Goal: Task Accomplishment & Management: Use online tool/utility

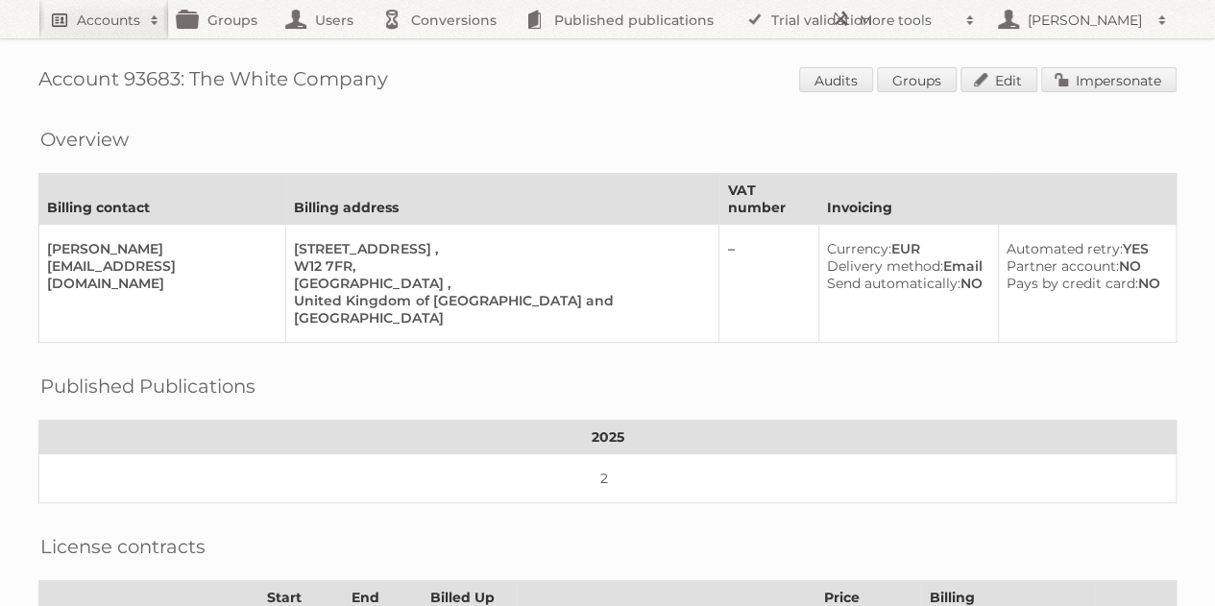
click at [102, 20] on h2 "Accounts" at bounding box center [108, 20] width 63 height 19
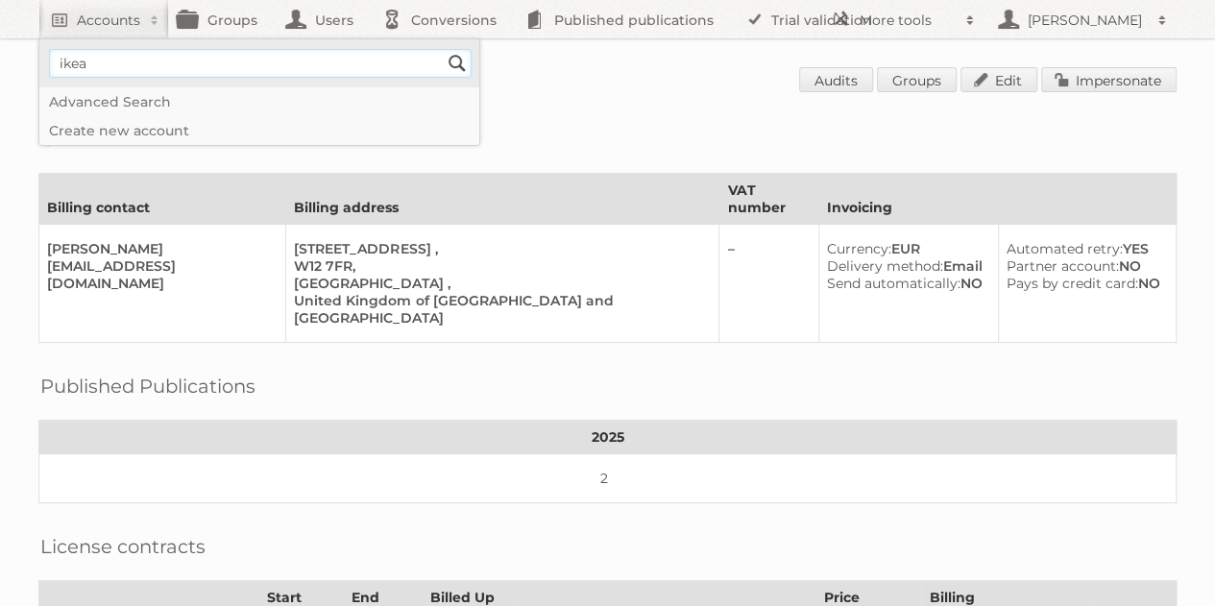
type input"] "ikea communications"
click at [443, 49] on input "Search" at bounding box center [457, 63] width 29 height 29
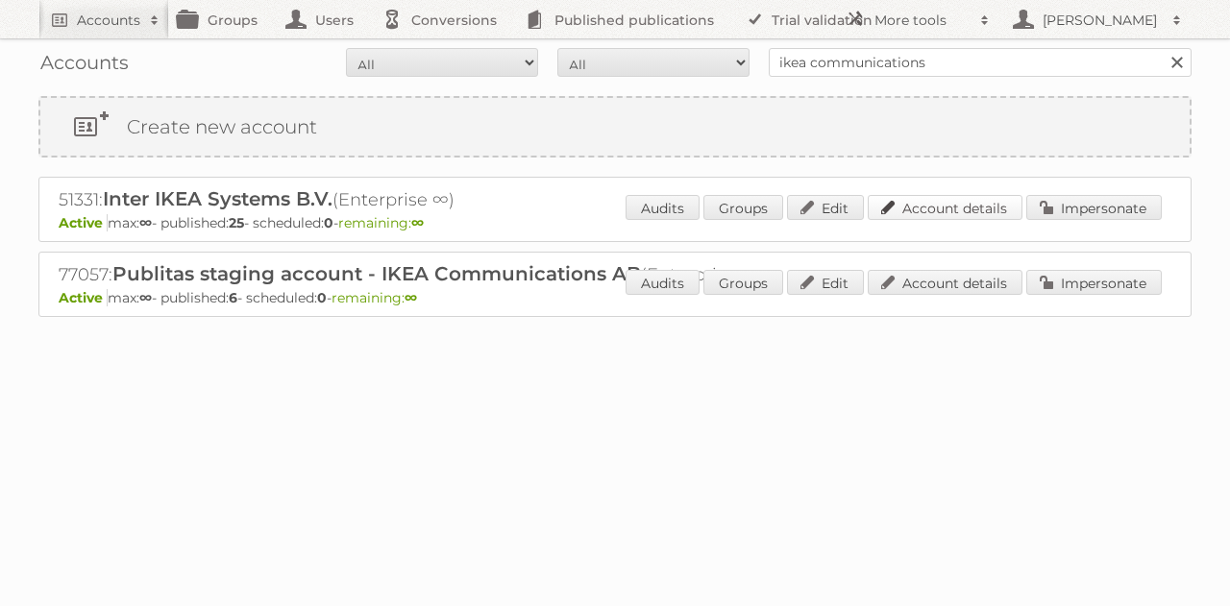
click at [976, 200] on link "Account details" at bounding box center [944, 207] width 155 height 25
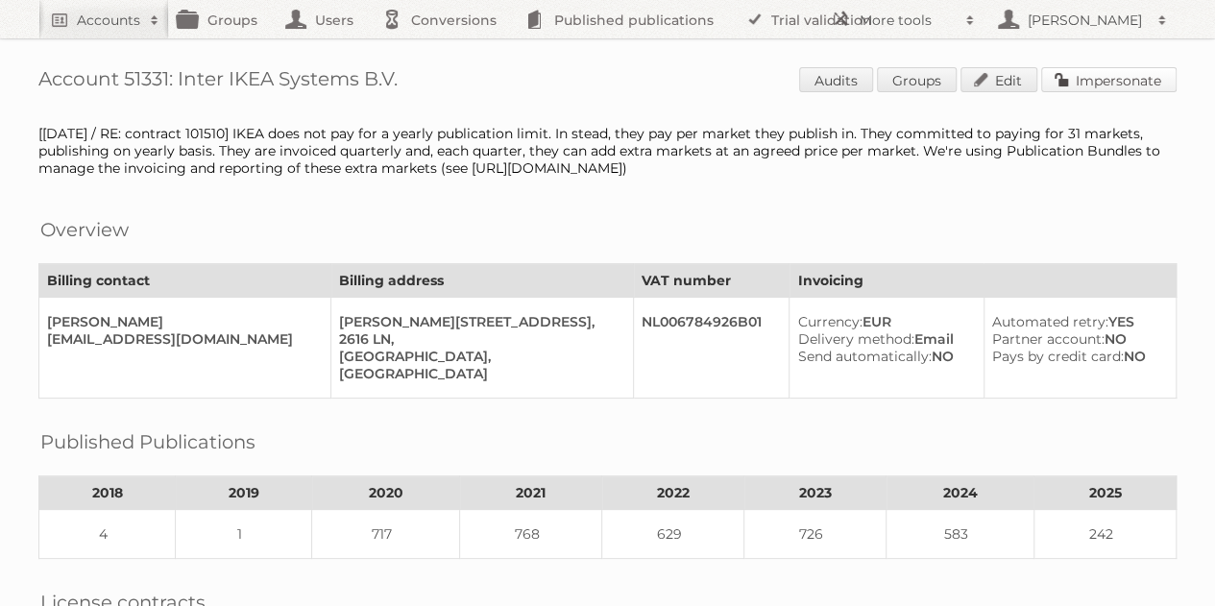
click at [1129, 68] on link "Impersonate" at bounding box center [1108, 79] width 135 height 25
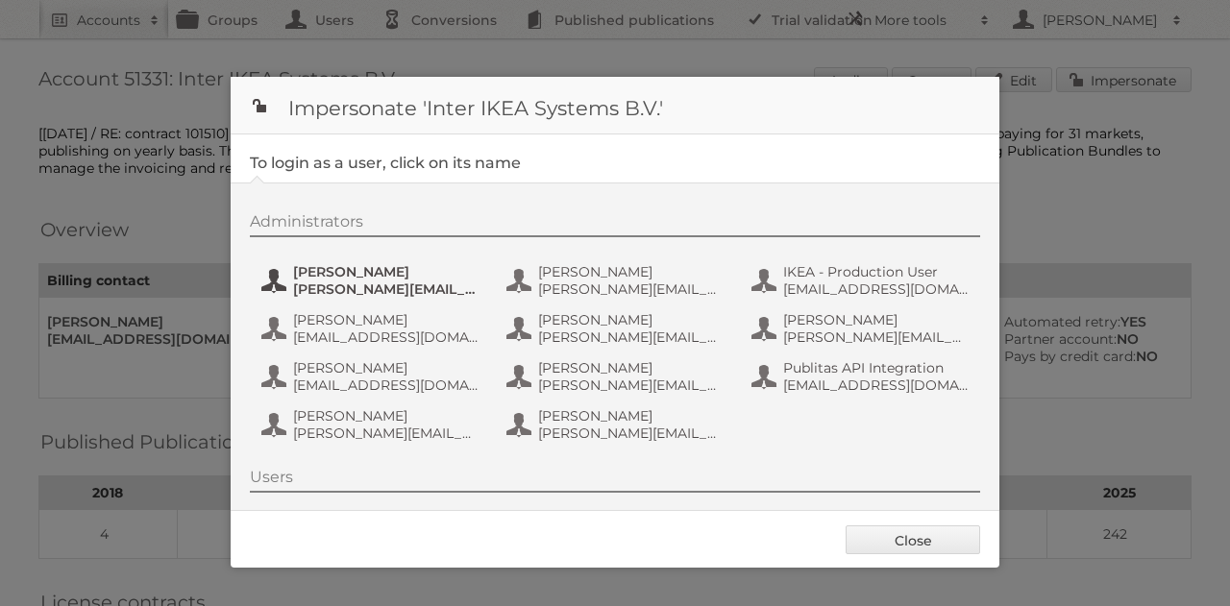
click at [400, 281] on span "[PERSON_NAME][EMAIL_ADDRESS][DOMAIN_NAME]" at bounding box center [386, 289] width 186 height 17
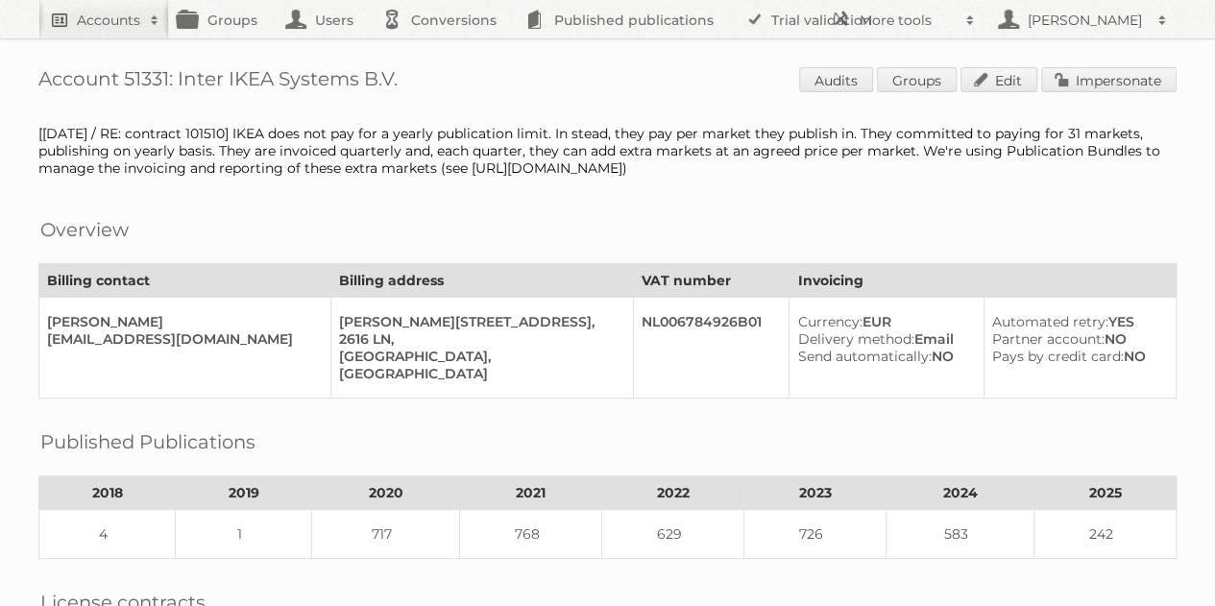
click at [127, 21] on h2 "Accounts" at bounding box center [108, 20] width 63 height 19
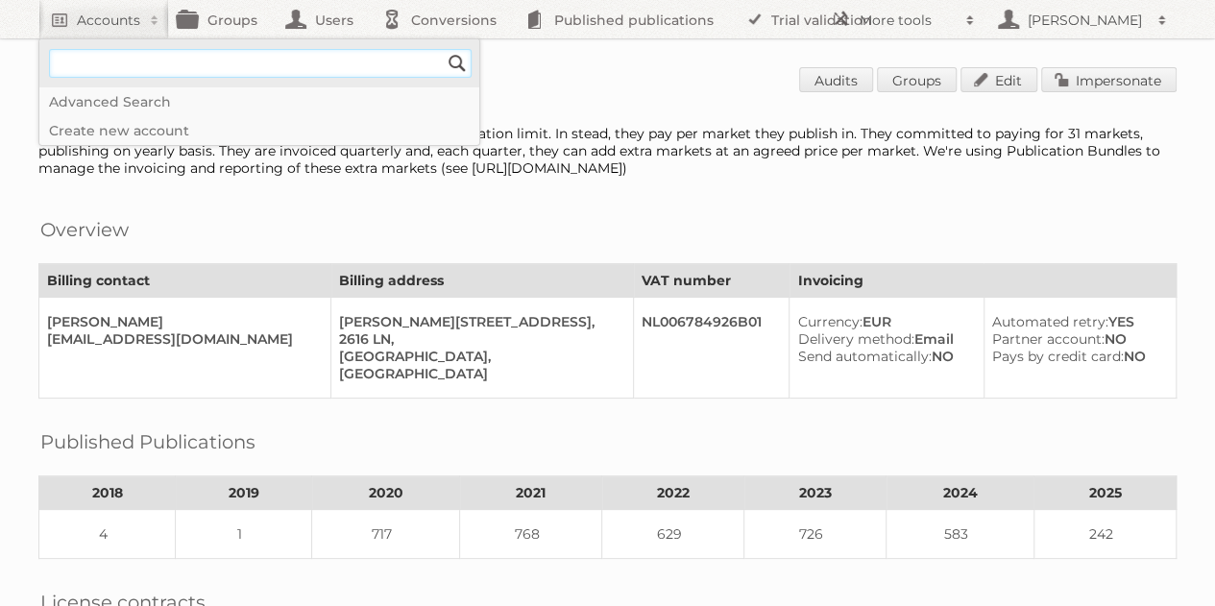
click at [202, 59] on input"] "text" at bounding box center [260, 63] width 423 height 29
type input"] "the white company"
click at [443, 49] on input "Search" at bounding box center [457, 63] width 29 height 29
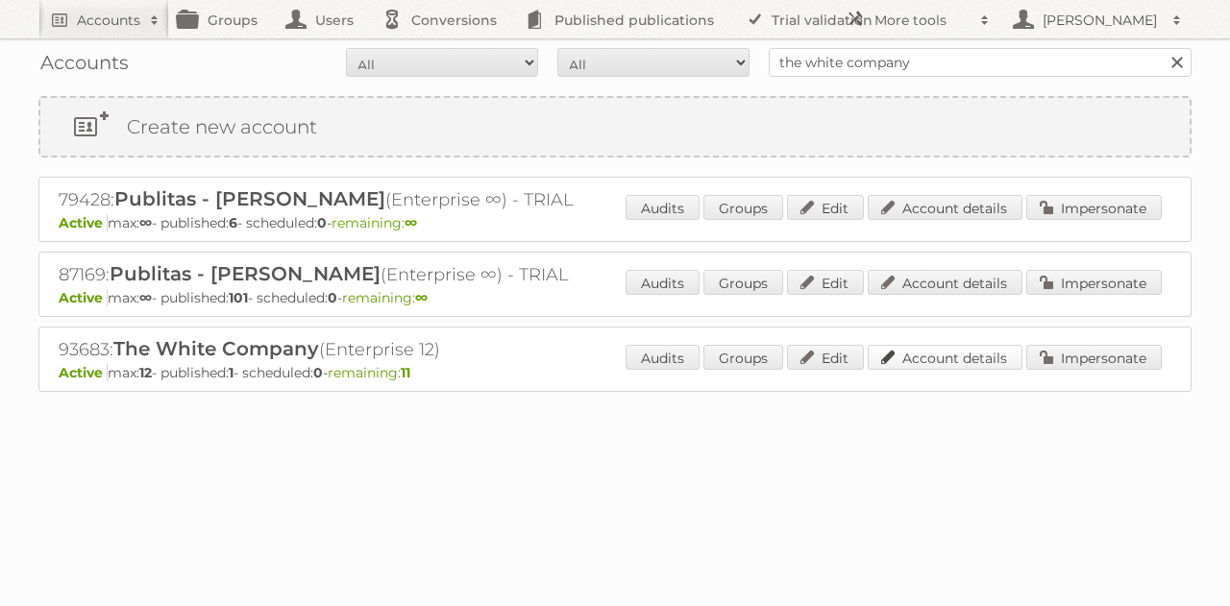
click at [971, 349] on link "Account details" at bounding box center [944, 357] width 155 height 25
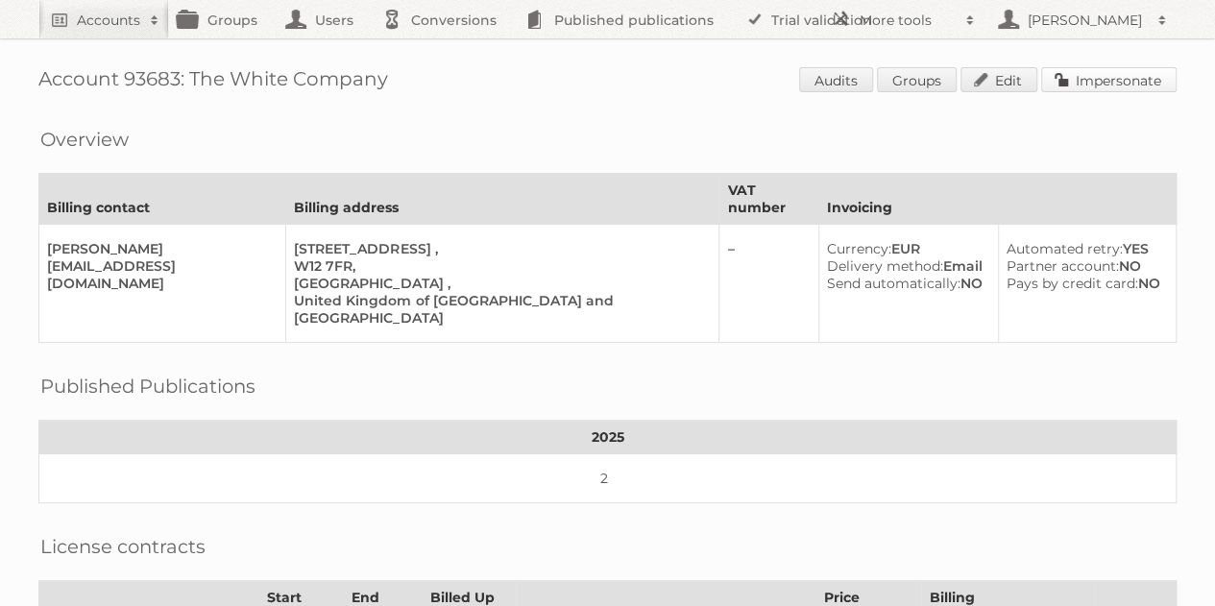
click at [1125, 69] on link "Impersonate" at bounding box center [1108, 79] width 135 height 25
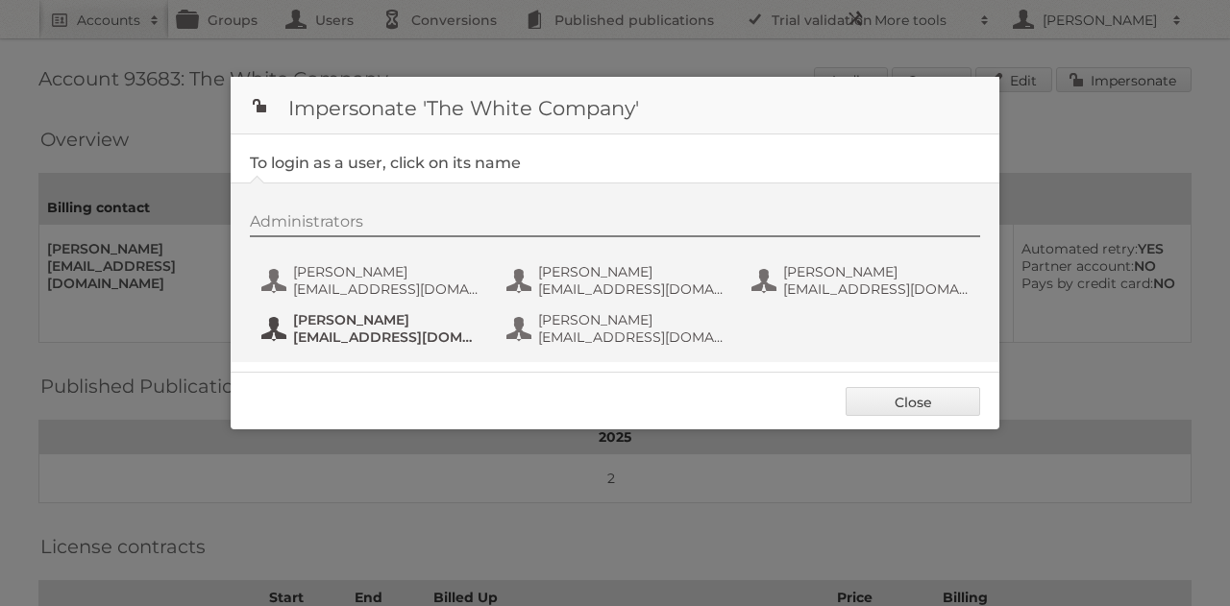
click at [341, 335] on span "PVillarino@thewhitecompany.com" at bounding box center [386, 337] width 186 height 17
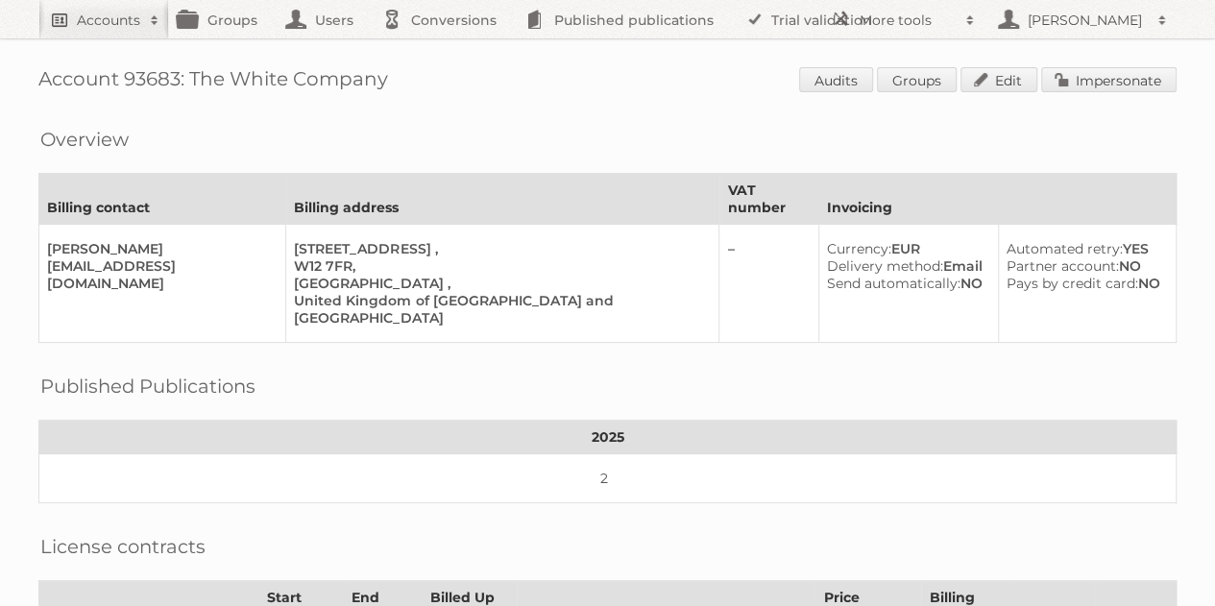
click at [106, 29] on h2 "Accounts" at bounding box center [108, 20] width 63 height 19
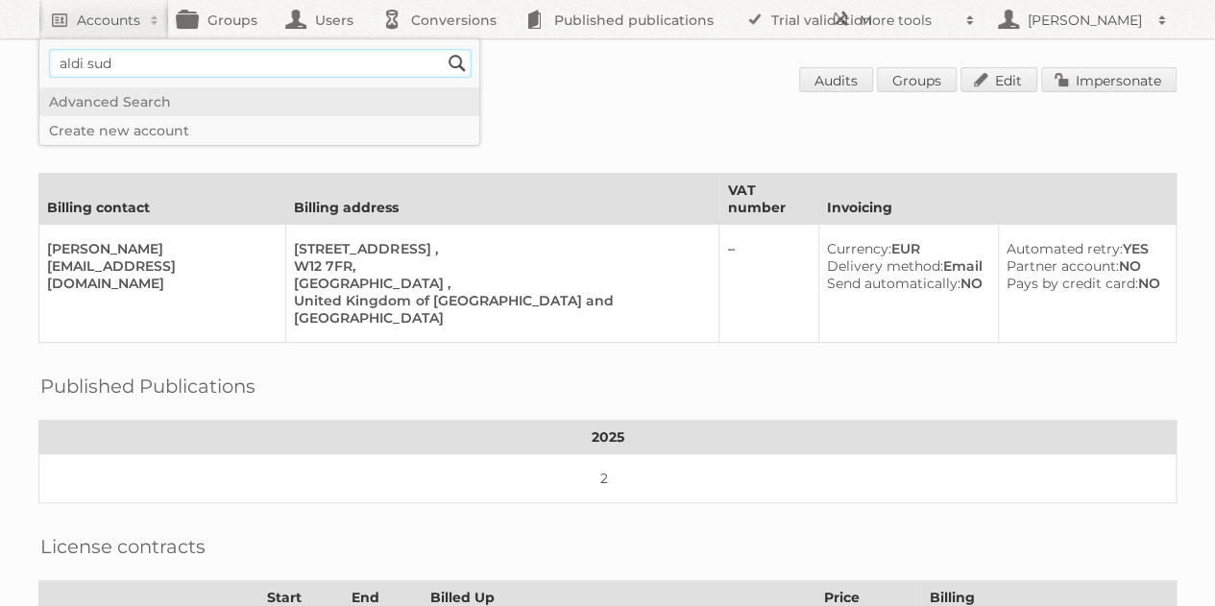
type input"] "aldi sud"
click at [443, 49] on input "Search" at bounding box center [457, 63] width 29 height 29
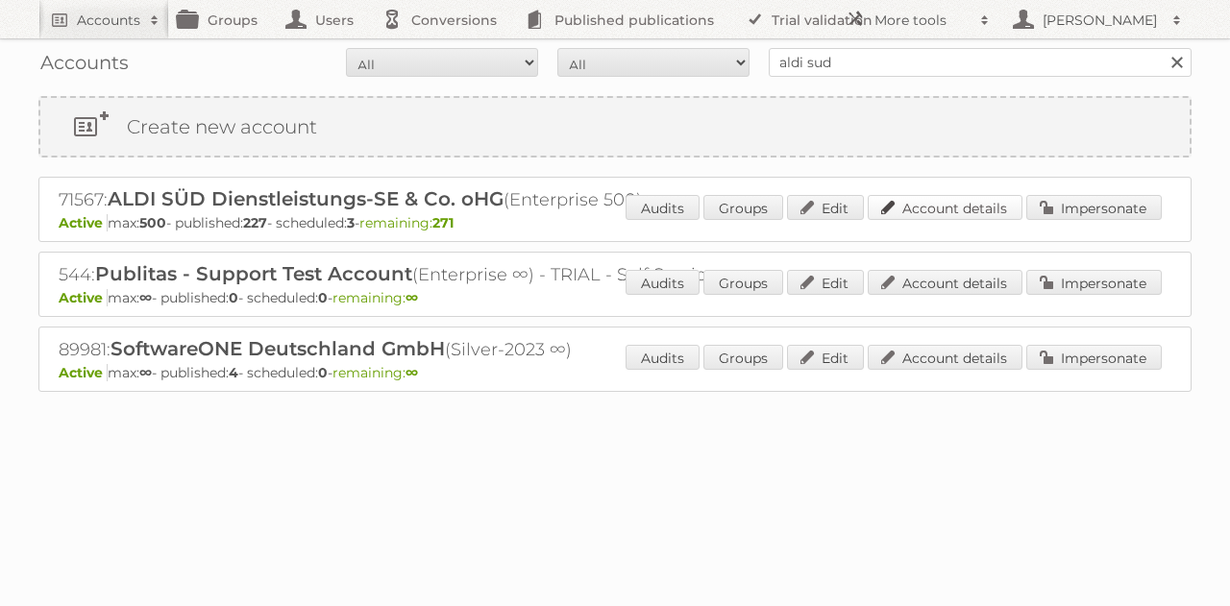
click at [993, 207] on link "Account details" at bounding box center [944, 207] width 155 height 25
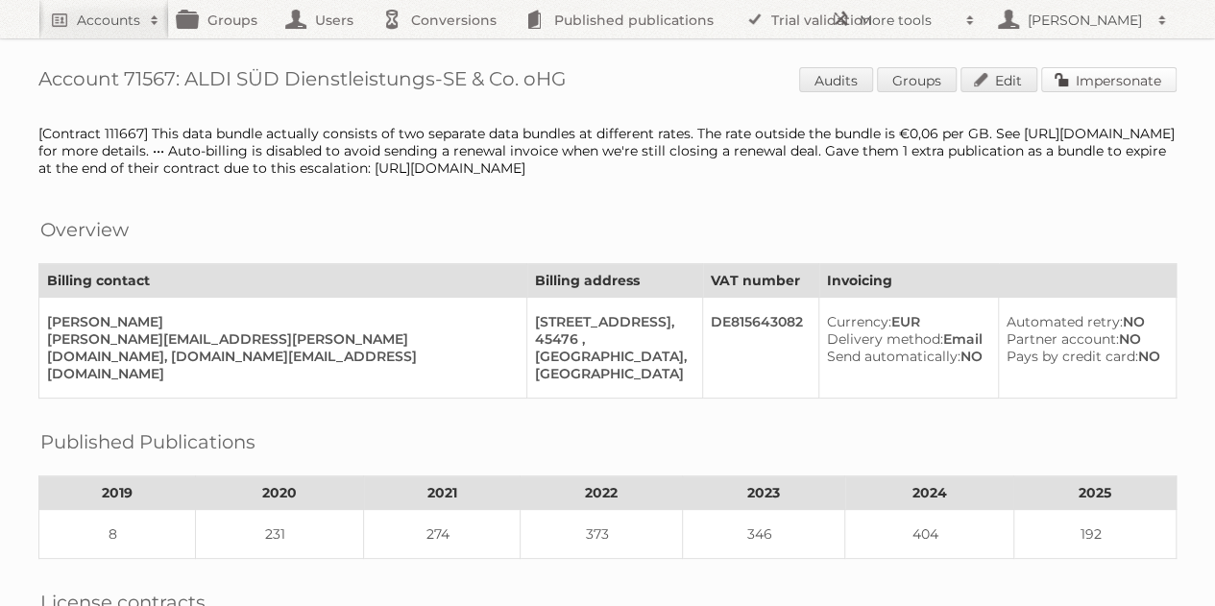
click at [1107, 80] on link "Impersonate" at bounding box center [1108, 79] width 135 height 25
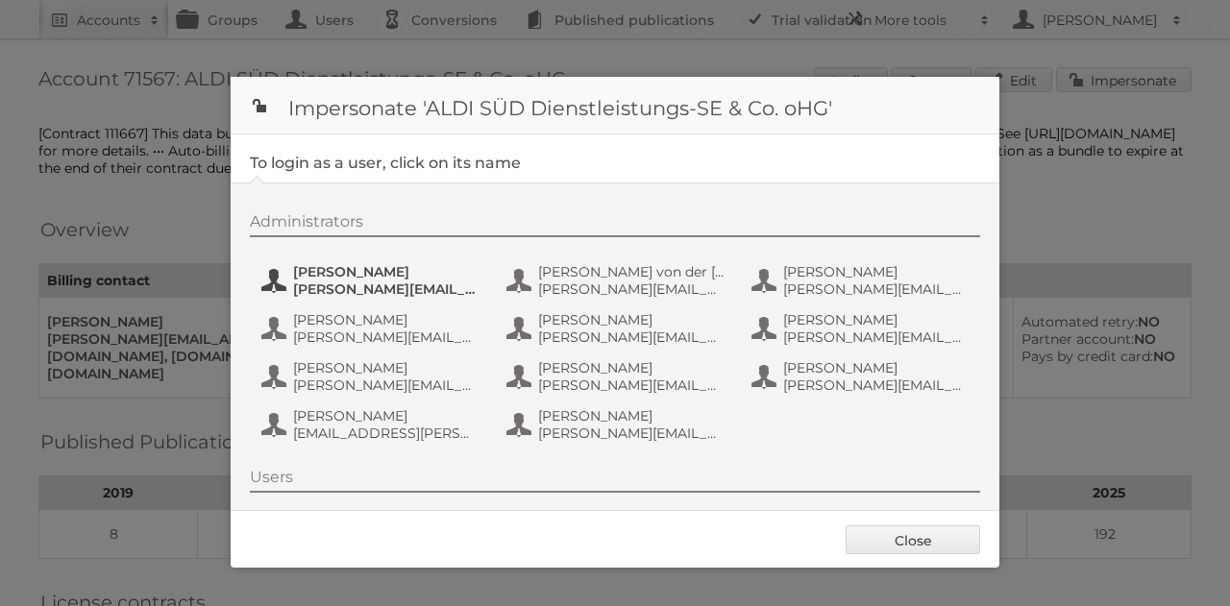
click at [374, 278] on span "[PERSON_NAME]" at bounding box center [386, 271] width 186 height 17
